Goal: Task Accomplishment & Management: Use online tool/utility

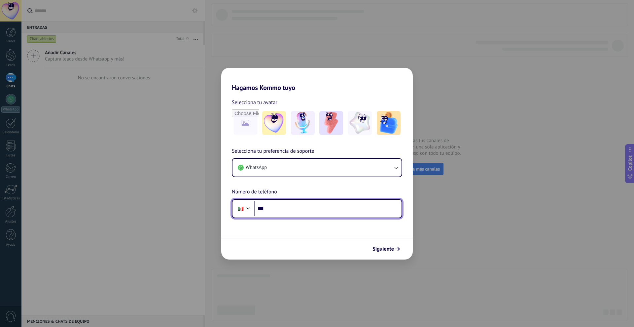
click at [278, 206] on input "***" at bounding box center [327, 208] width 147 height 15
type input "**********"
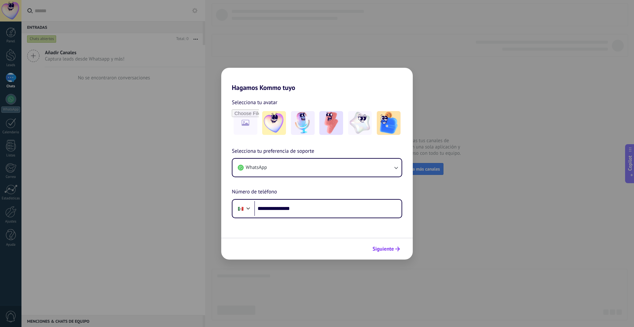
click at [392, 248] on span "Siguiente" at bounding box center [383, 248] width 21 height 5
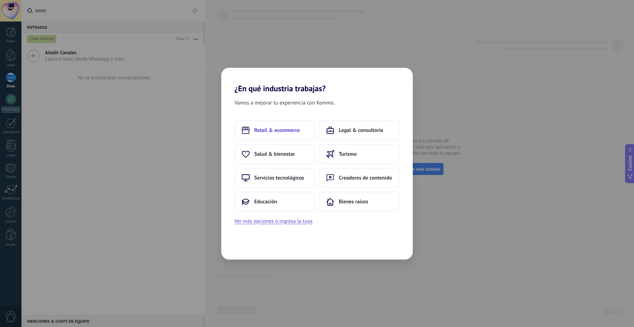
click at [263, 123] on button "Retail & ecommerce" at bounding box center [275, 130] width 81 height 20
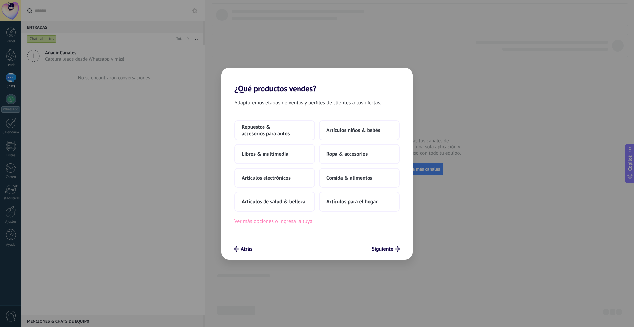
click at [300, 223] on button "Ver más opciones o ingresa la tuya" at bounding box center [274, 221] width 78 height 9
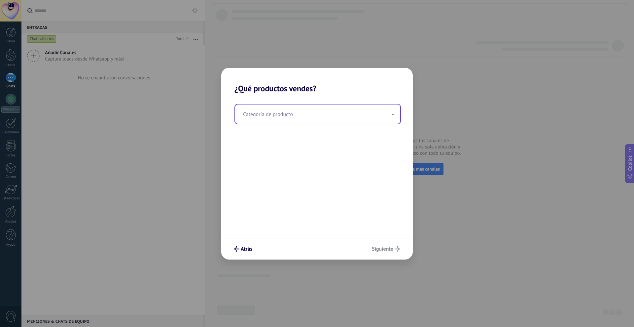
click at [283, 117] on input "text" at bounding box center [317, 113] width 165 height 19
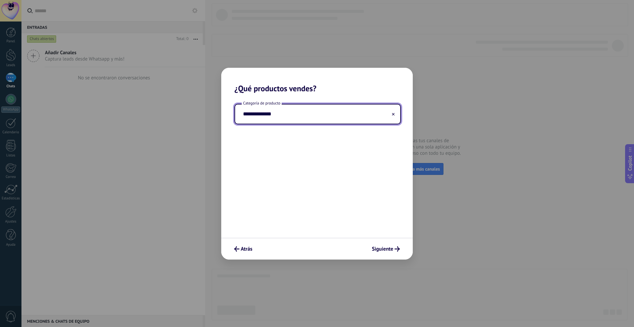
type input "**********"
click at [393, 249] on span "Siguiente" at bounding box center [382, 248] width 21 height 5
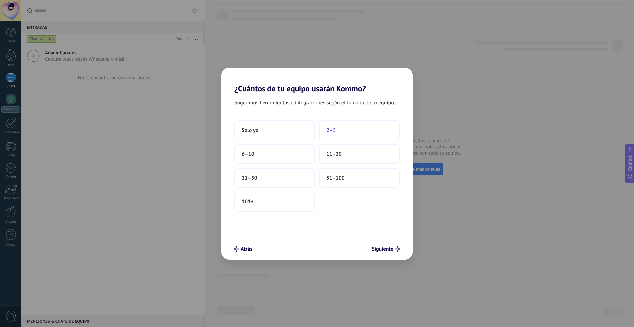
click at [345, 139] on button "2–5" at bounding box center [359, 130] width 81 height 20
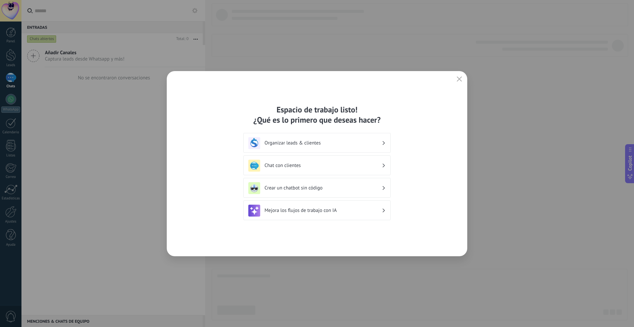
click at [332, 214] on div "Mejora los flujos de trabajo con IA" at bounding box center [316, 211] width 137 height 12
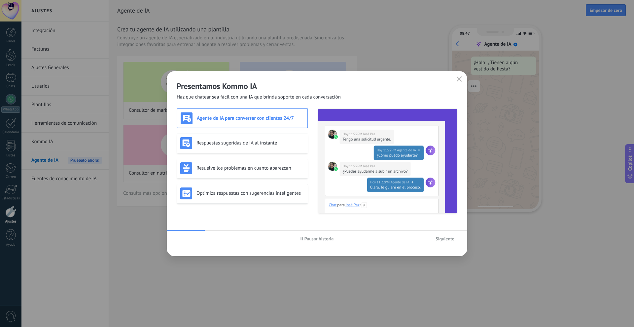
click at [266, 122] on div "Agente de IA para conversar con clientes 24/7" at bounding box center [243, 118] width 124 height 12
click at [454, 242] on button "Siguiente" at bounding box center [445, 239] width 25 height 10
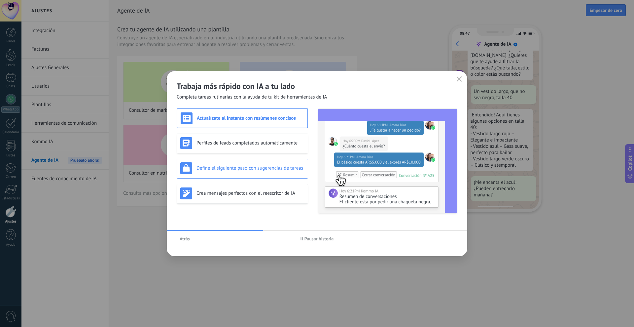
scroll to position [67, 0]
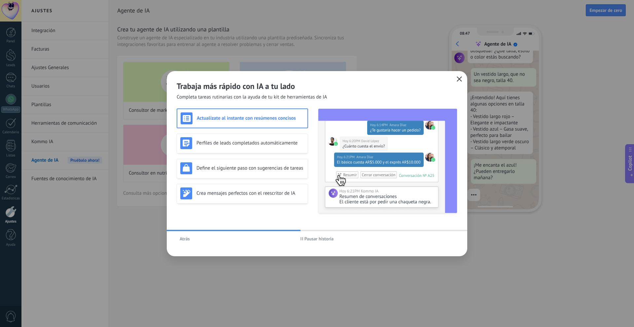
click at [459, 80] on icon "button" at bounding box center [459, 78] width 5 height 5
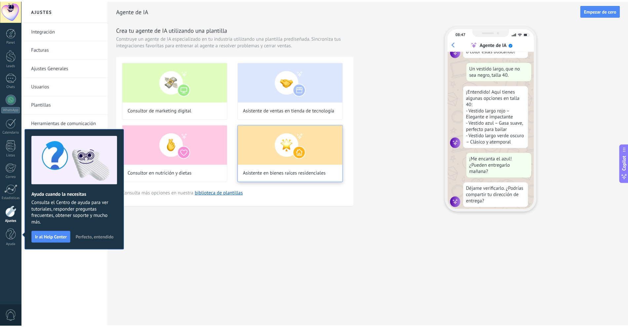
scroll to position [79, 0]
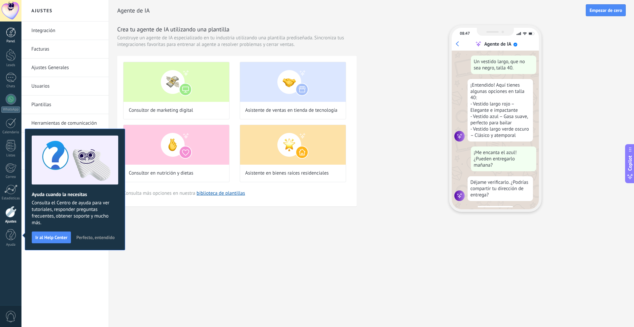
click at [17, 31] on link "Panel" at bounding box center [10, 35] width 21 height 16
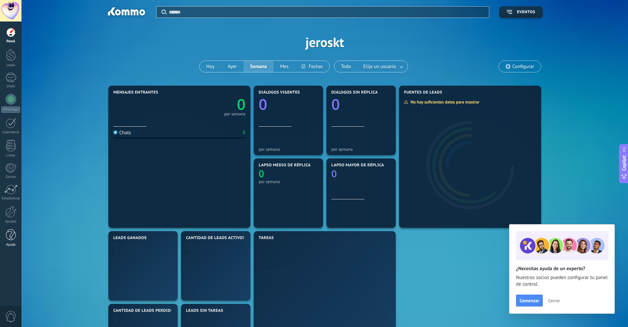
click at [10, 235] on div at bounding box center [11, 235] width 10 height 12
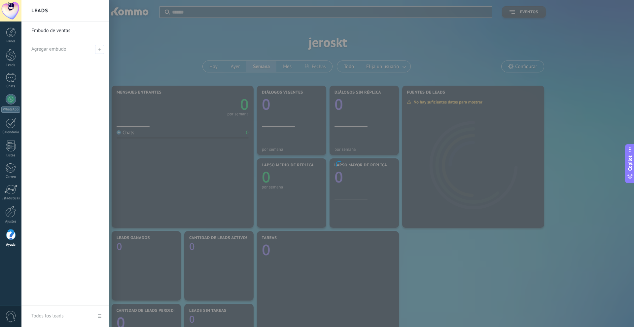
click at [10, 235] on div at bounding box center [11, 235] width 10 height 12
